Goal: Task Accomplishment & Management: Manage account settings

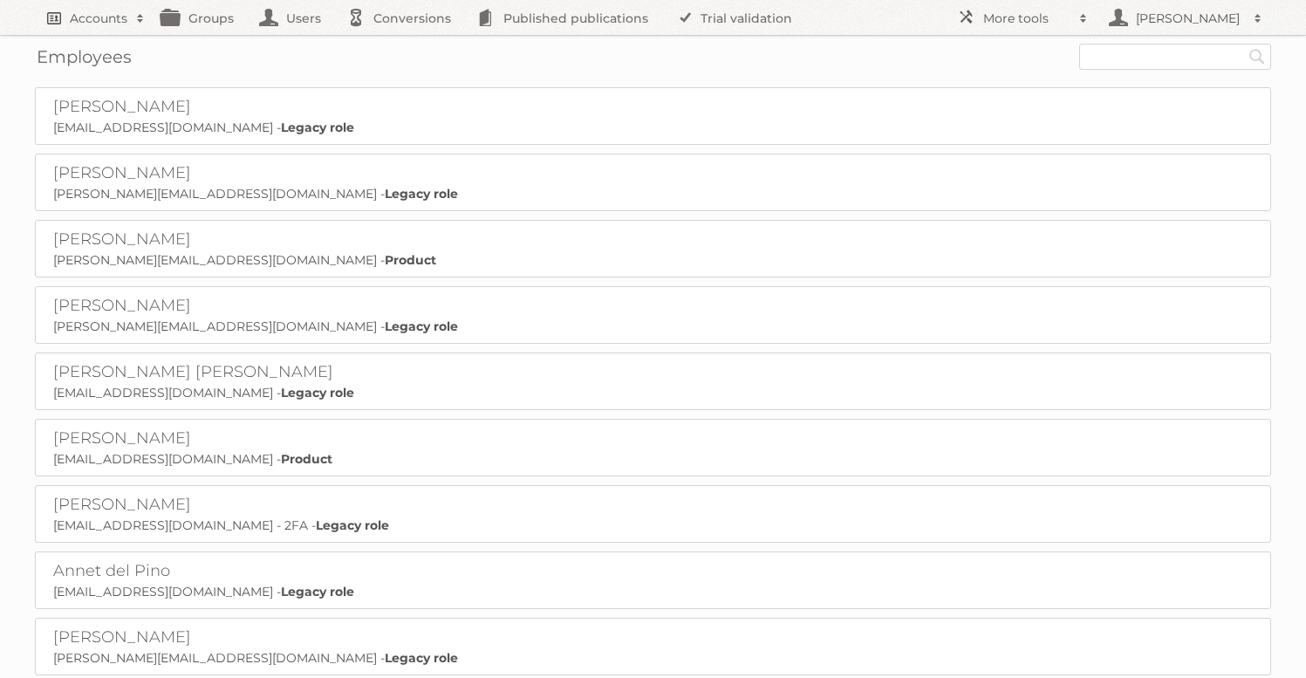
click at [99, 19] on h2 "Accounts" at bounding box center [99, 18] width 58 height 17
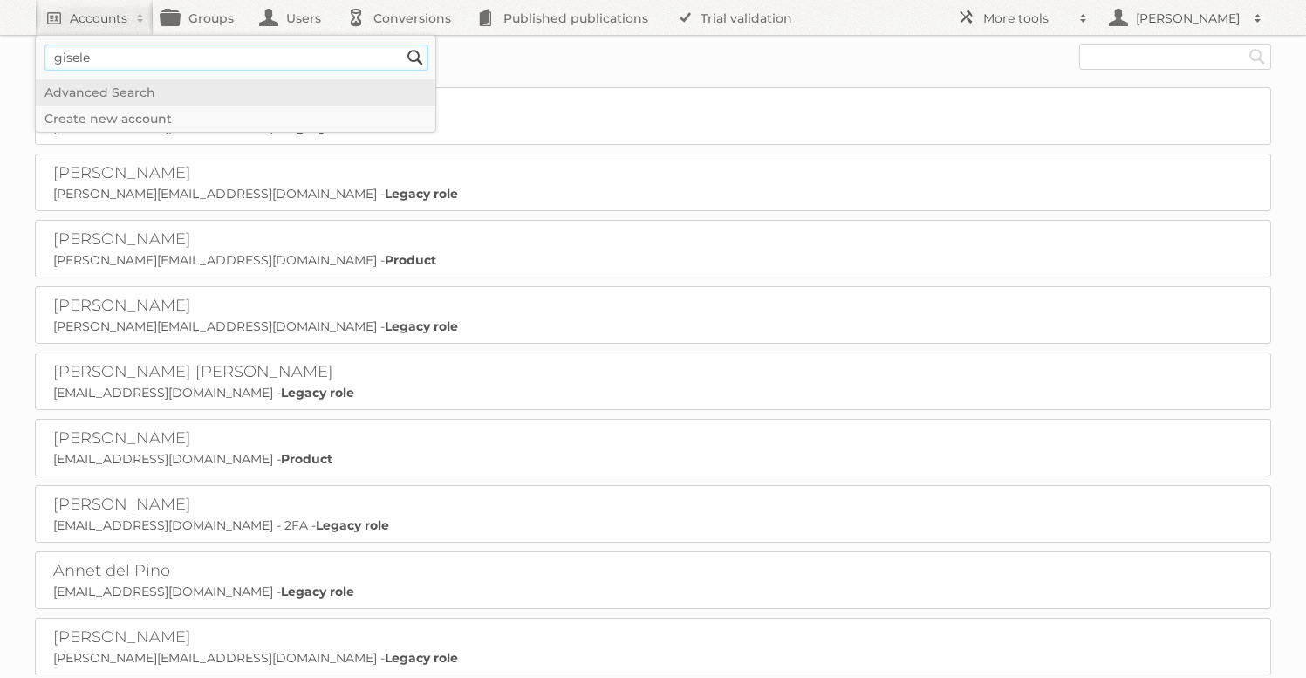
type input"] "gisele"
click at [402, 45] on input "Search" at bounding box center [415, 58] width 26 height 26
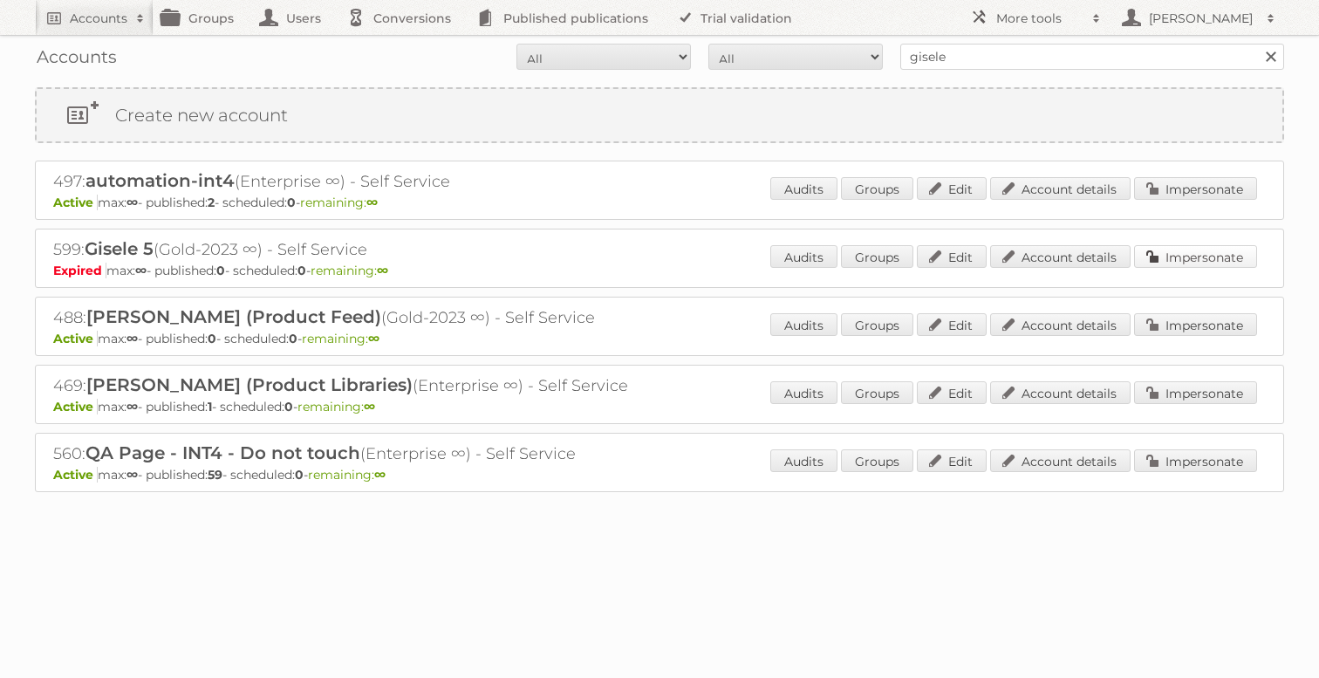
click at [1175, 253] on link "Impersonate" at bounding box center [1195, 256] width 123 height 23
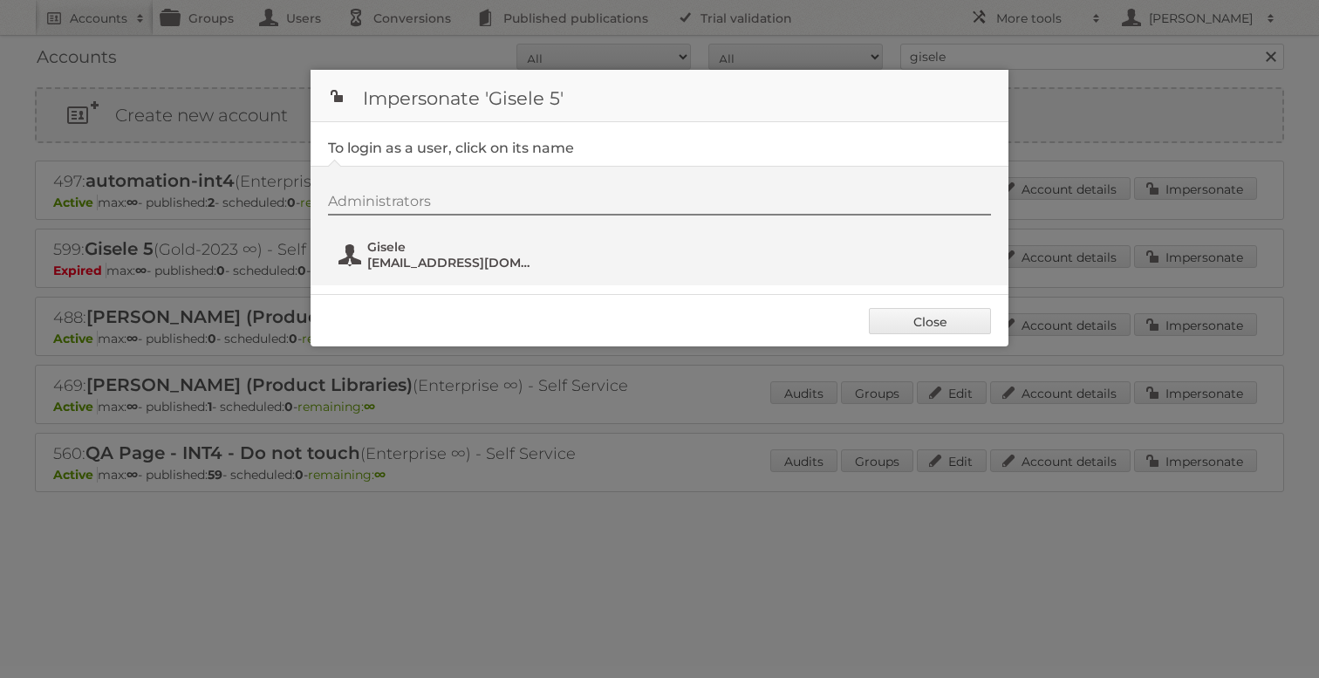
click at [455, 256] on span "gisele+4@publitas.com" at bounding box center [451, 263] width 169 height 16
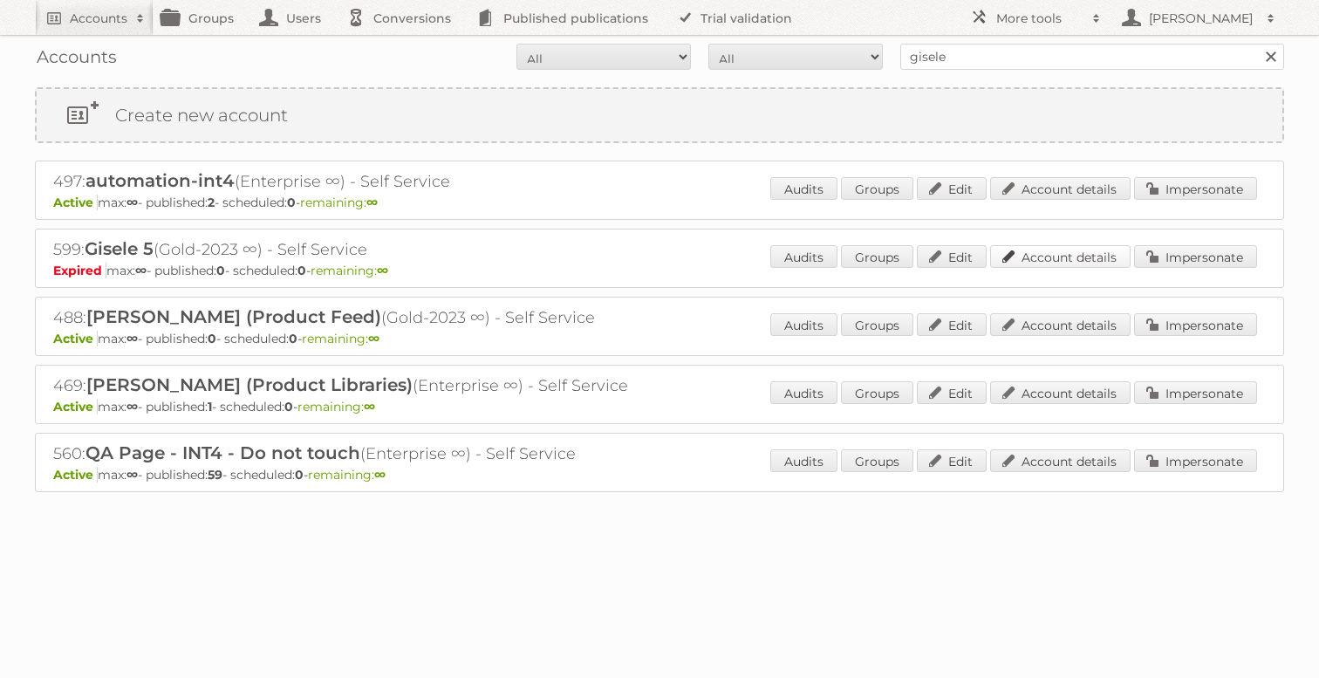
click at [1086, 256] on link "Account details" at bounding box center [1060, 256] width 140 height 23
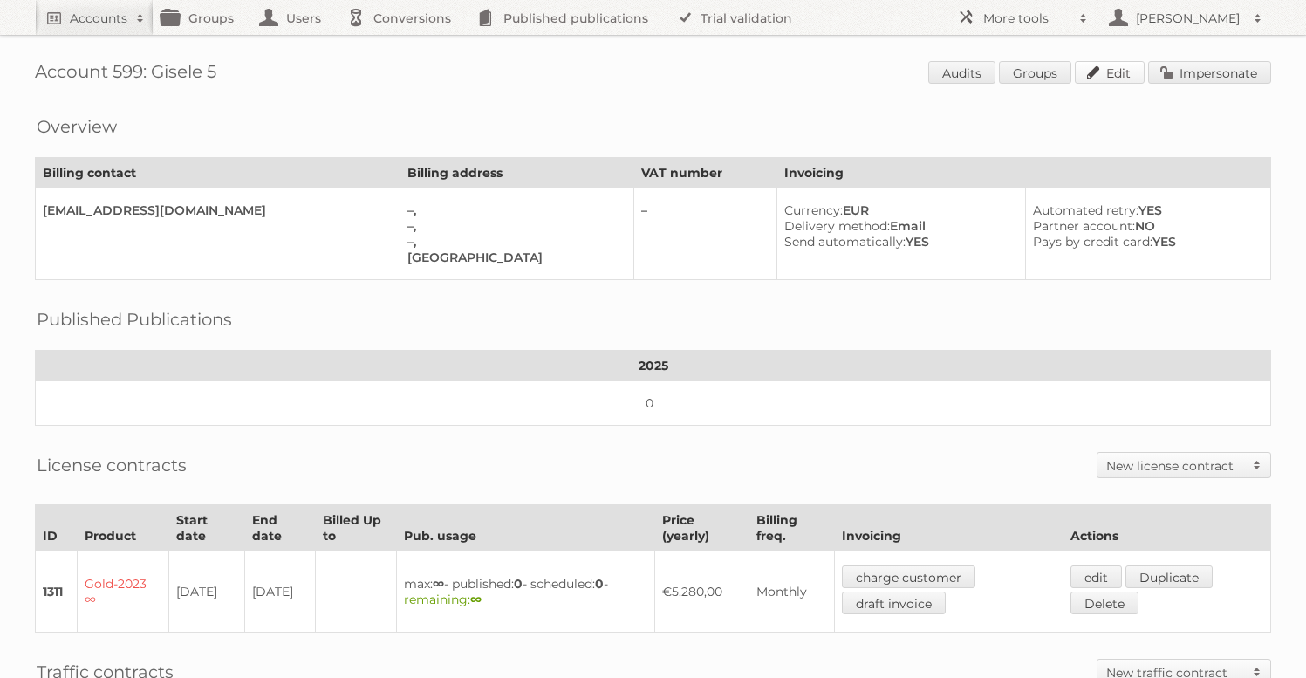
click at [1089, 72] on link "Edit" at bounding box center [1110, 72] width 70 height 23
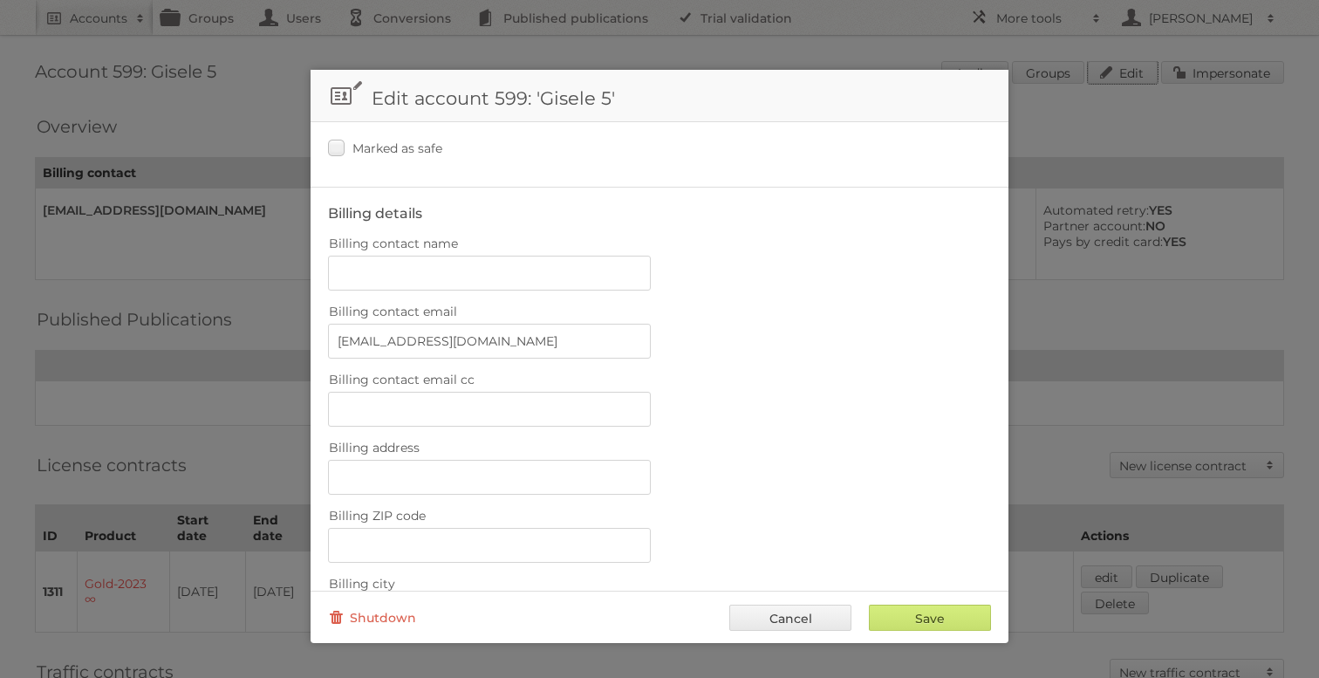
scroll to position [712, 0]
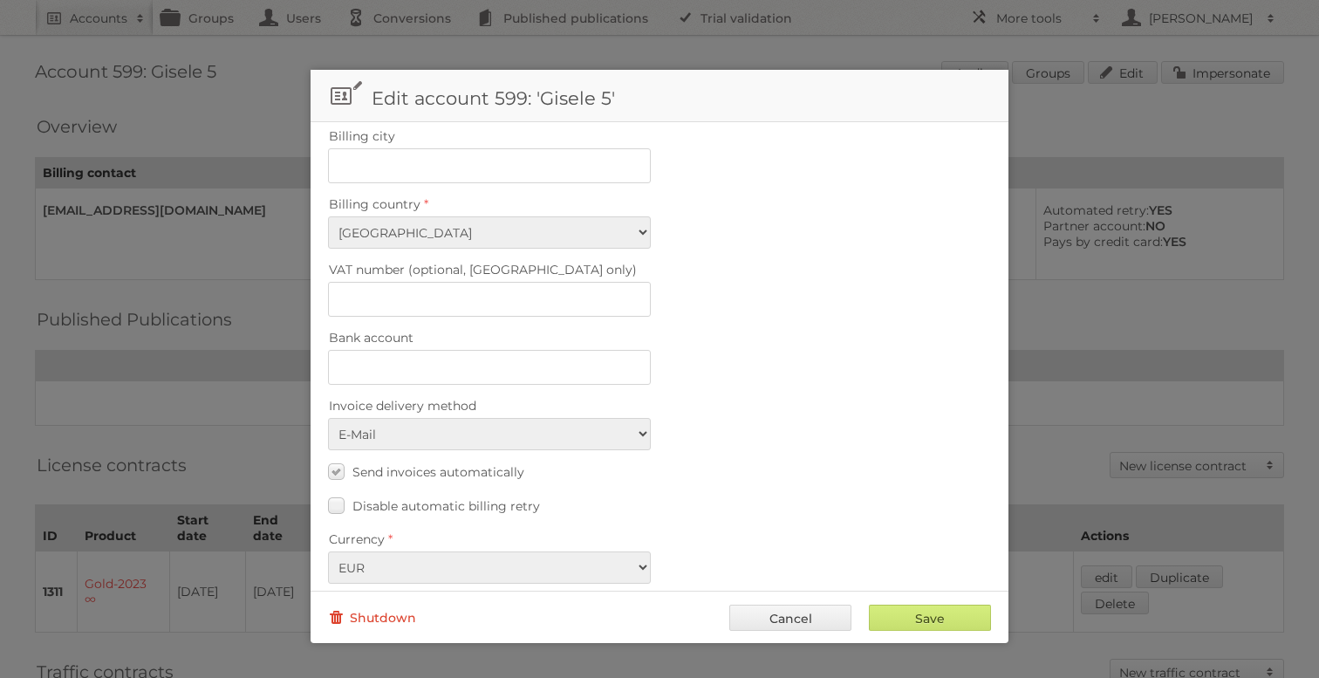
click at [380, 616] on link "Shutdown" at bounding box center [372, 618] width 88 height 26
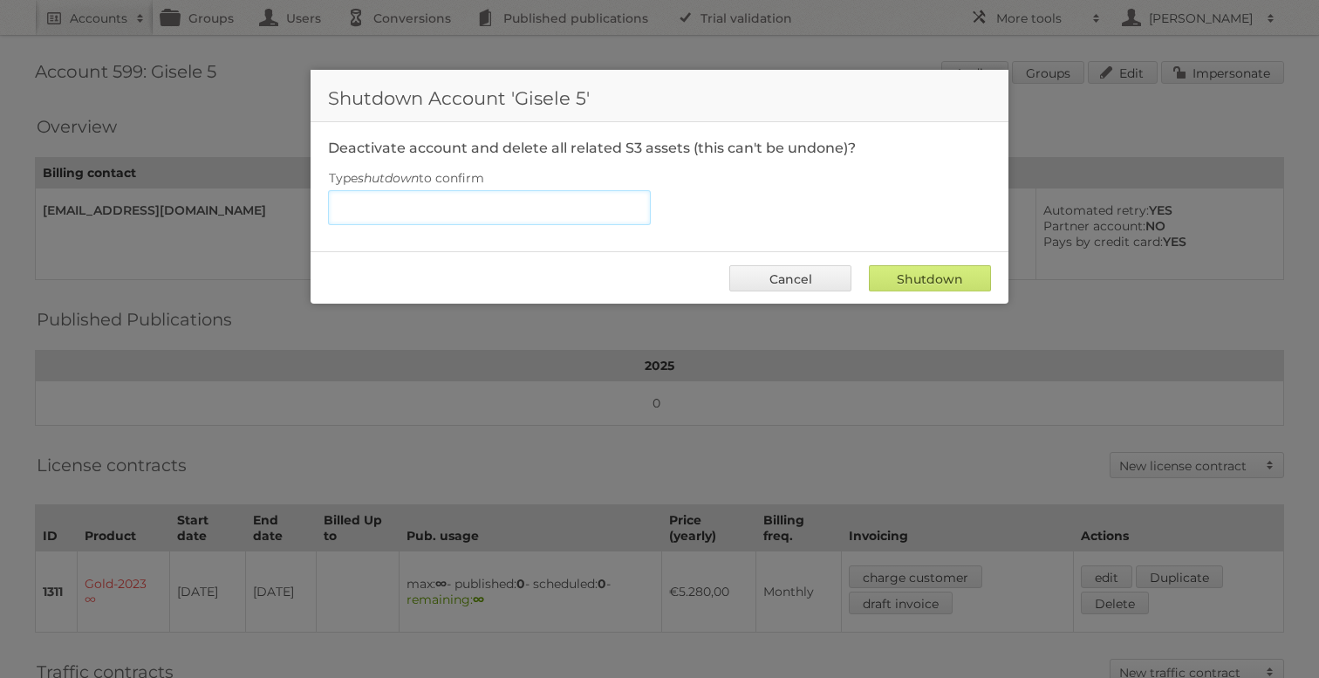
click at [488, 213] on input "Type shutdown to confirm" at bounding box center [489, 207] width 323 height 35
type input "shutdown"
click at [869, 265] on input "Shutdown" at bounding box center [930, 278] width 122 height 26
type input "Shutdown"
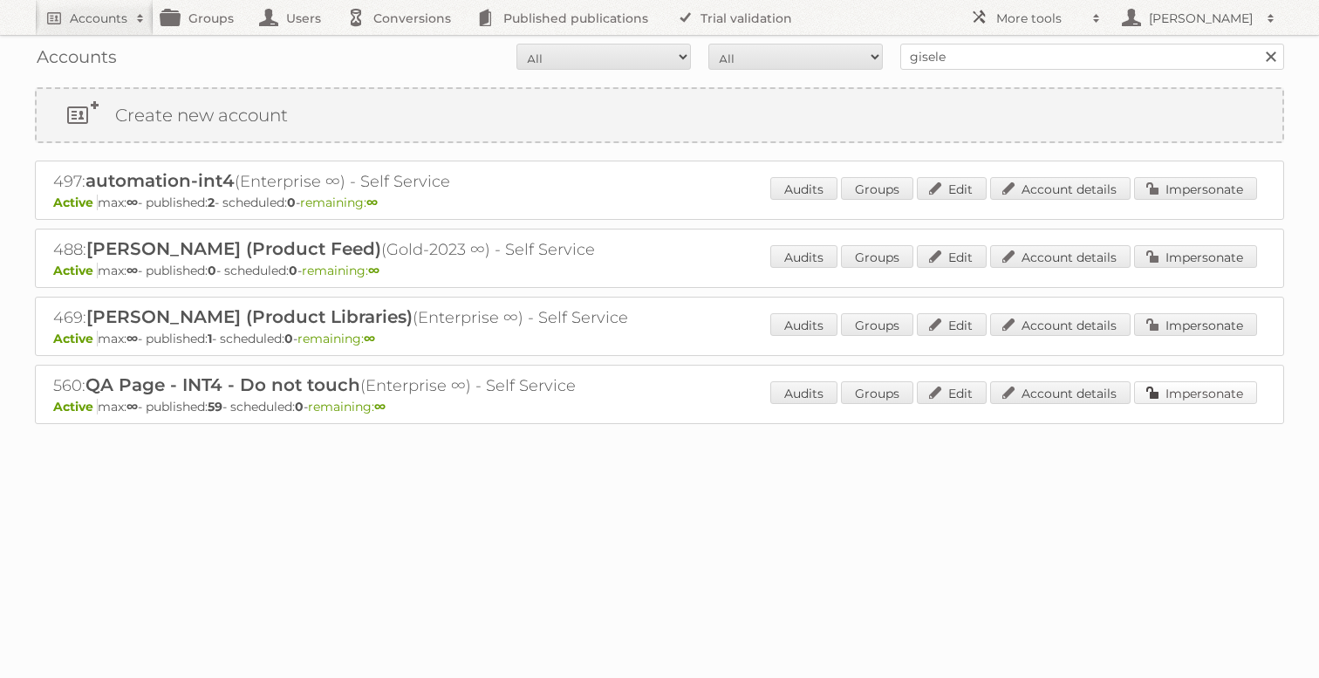
click at [1170, 395] on link "Impersonate" at bounding box center [1195, 392] width 123 height 23
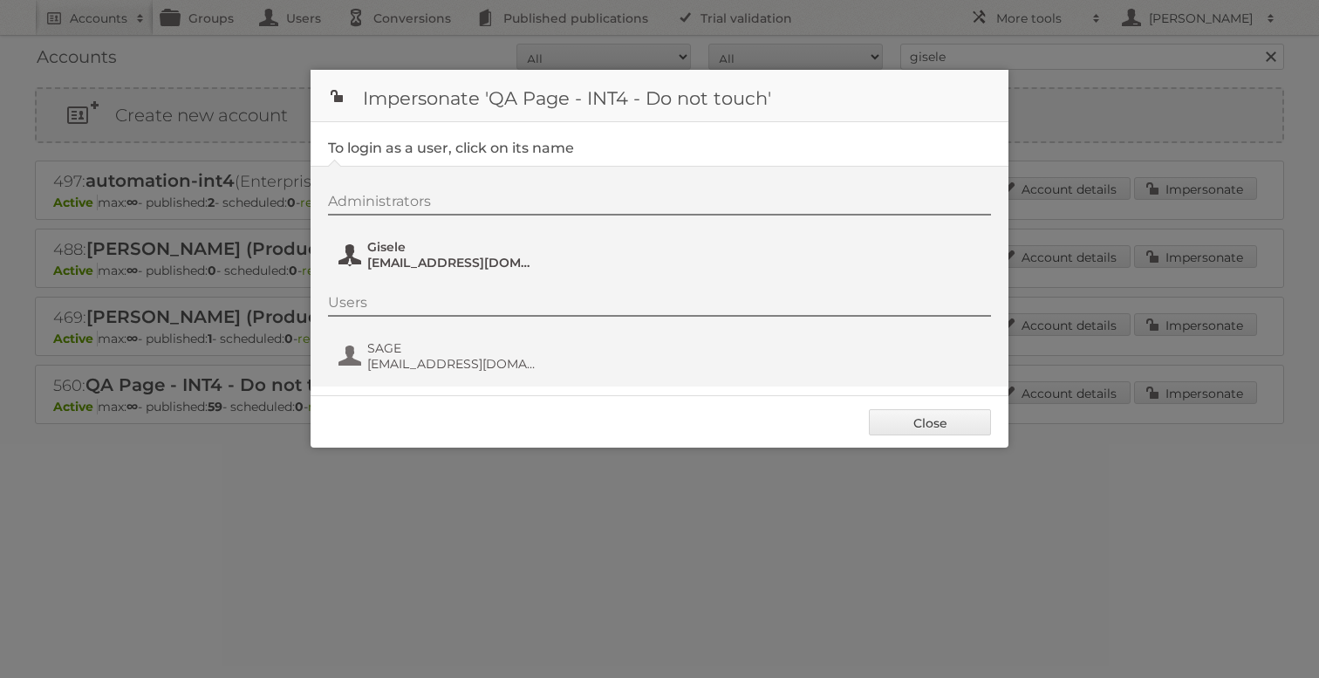
click at [442, 267] on span "[EMAIL_ADDRESS][DOMAIN_NAME]" at bounding box center [451, 263] width 169 height 16
